Goal: Information Seeking & Learning: Learn about a topic

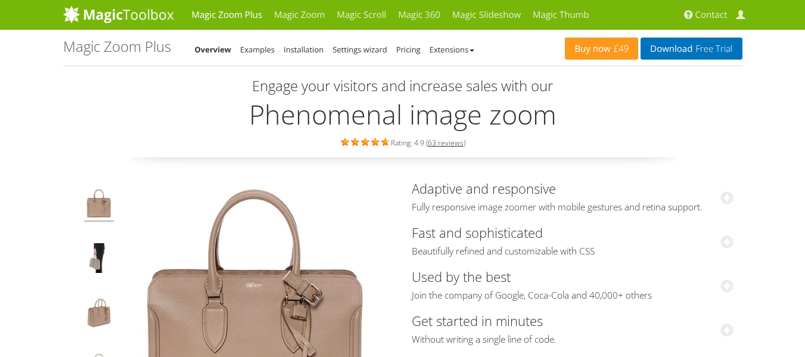
click at [256, 47] on link "Examples" at bounding box center [257, 49] width 35 height 11
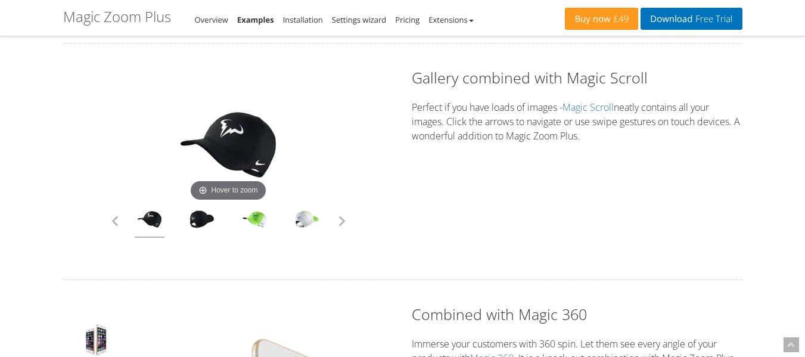
scroll to position [2978, 0]
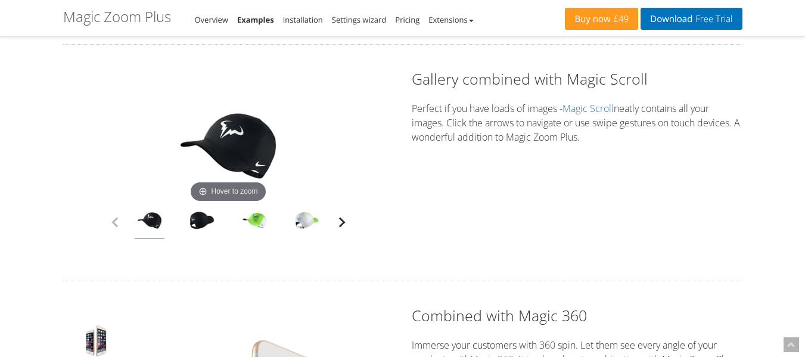
click at [343, 217] on button "button" at bounding box center [342, 222] width 18 height 18
click at [344, 219] on button "button" at bounding box center [342, 222] width 18 height 18
click at [345, 223] on button "button" at bounding box center [342, 222] width 18 height 18
click at [191, 221] on link at bounding box center [202, 221] width 30 height 33
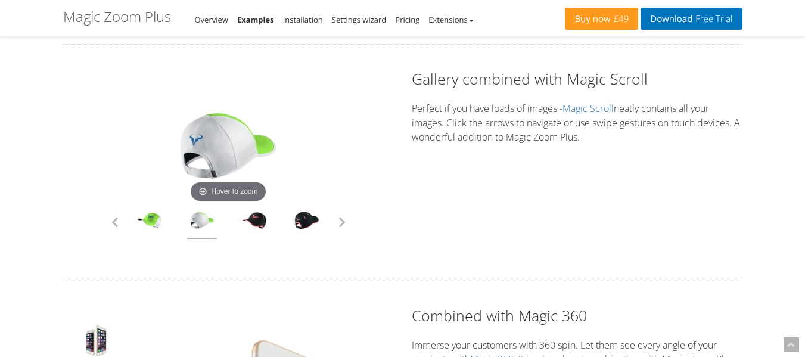
click at [230, 220] on div at bounding box center [254, 221] width 52 height 33
click at [246, 221] on link at bounding box center [254, 221] width 30 height 33
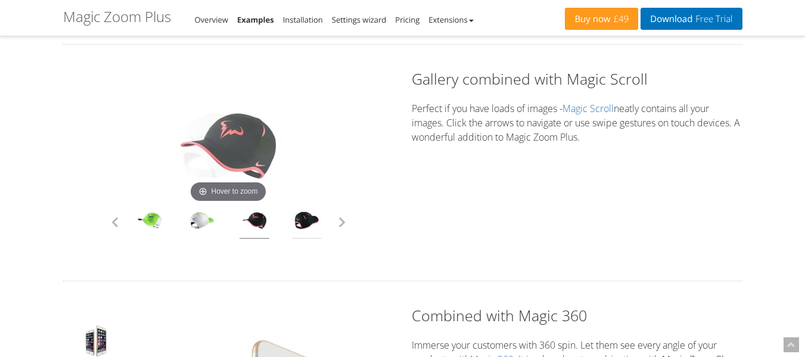
click at [299, 223] on link at bounding box center [307, 221] width 30 height 33
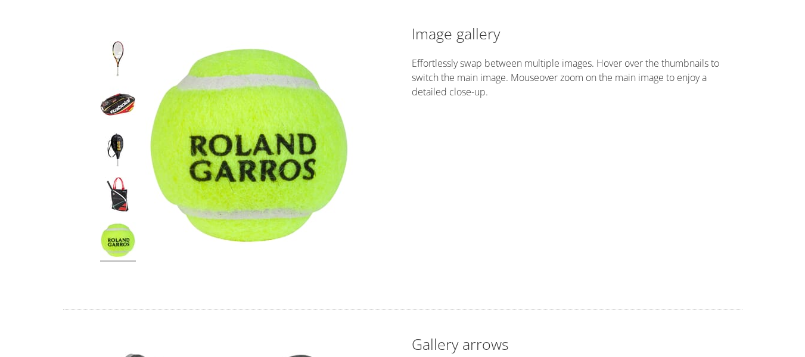
scroll to position [0, 0]
